Goal: Complete application form: Complete application form

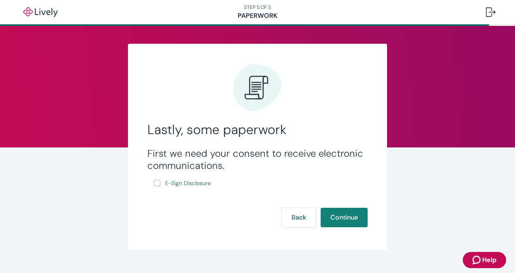
click at [154, 182] on input "E-Sign Disclosure" at bounding box center [157, 183] width 6 height 6
checkbox input "true"
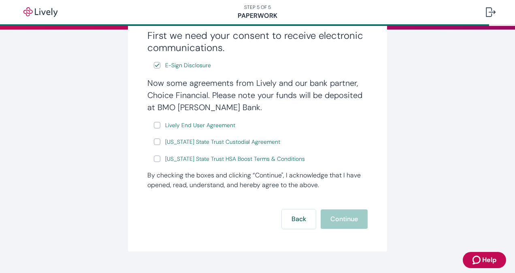
scroll to position [117, 0]
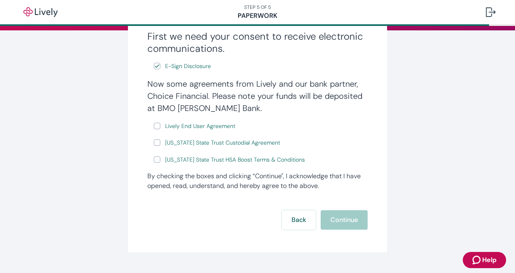
click at [149, 122] on div "Now some agreements from Lively and our bank partner, Choice Financial. Please …" at bounding box center [257, 121] width 220 height 87
click at [154, 126] on input "Lively End User Agreement" at bounding box center [157, 126] width 6 height 6
checkbox input "true"
click at [157, 138] on div "[US_STATE] State Trust Custodial Agreement" at bounding box center [261, 143] width 214 height 10
click at [158, 141] on label "[US_STATE] State Trust Custodial Agreement" at bounding box center [218, 143] width 128 height 10
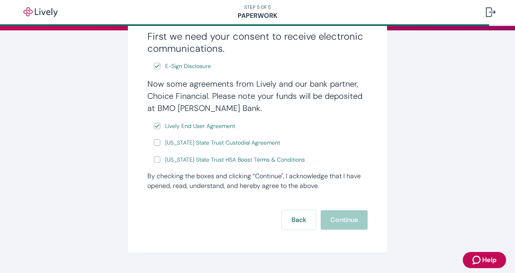
click at [158, 141] on input "[US_STATE] State Trust Custodial Agreement" at bounding box center [157, 142] width 6 height 6
checkbox input "true"
click at [154, 157] on input "[US_STATE] State Trust HSA Boost Terms & Conditions" at bounding box center [157, 159] width 6 height 6
checkbox input "true"
click at [352, 221] on button "Continue" at bounding box center [344, 219] width 47 height 19
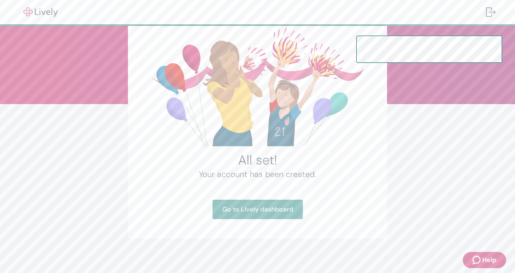
scroll to position [48, 0]
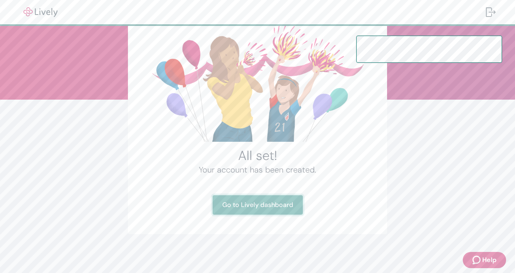
click at [261, 196] on link "Go to Lively dashboard" at bounding box center [258, 204] width 90 height 19
